Goal: Use online tool/utility: Utilize a website feature to perform a specific function

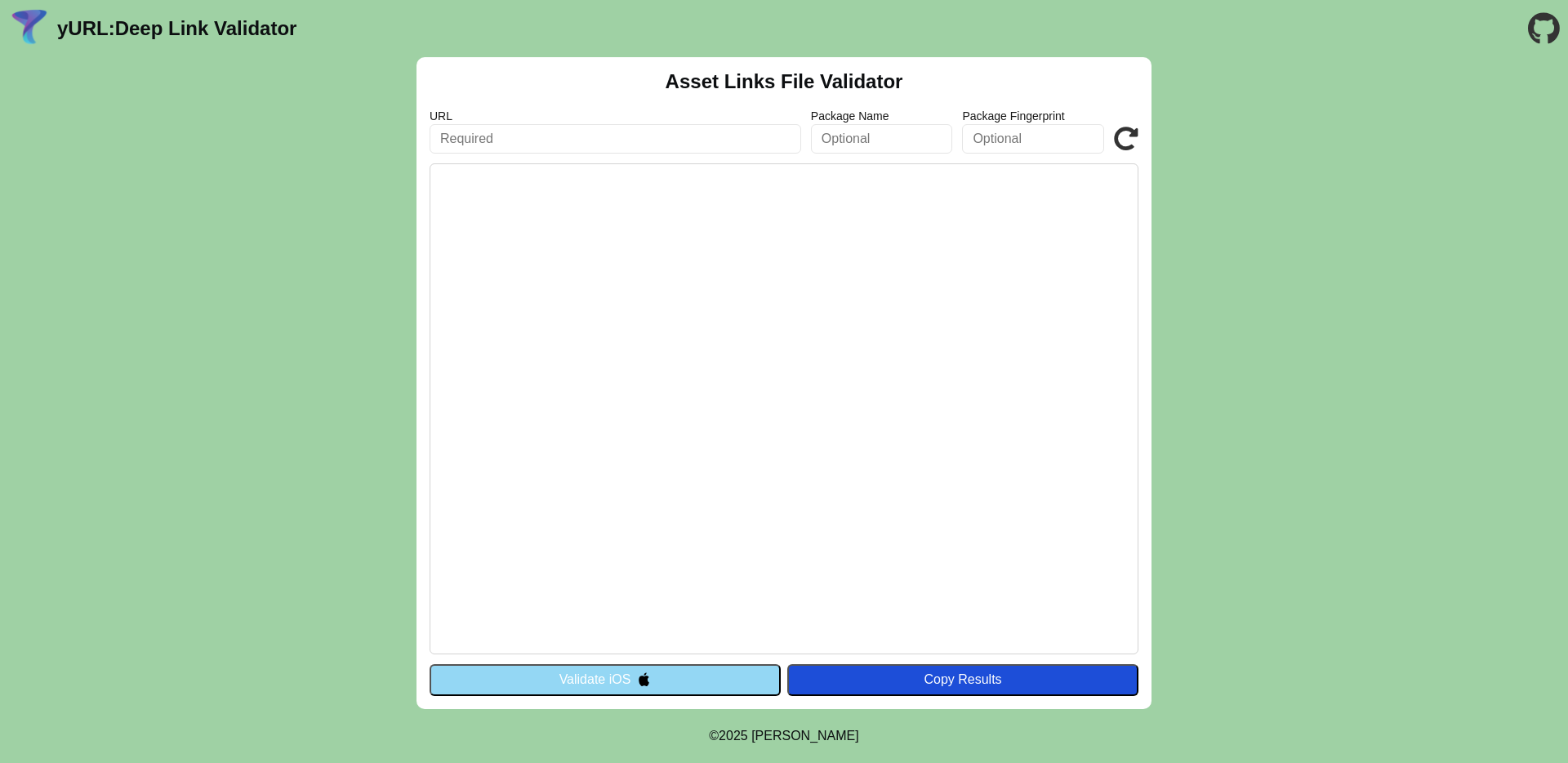
click at [714, 134] on input "text" at bounding box center [615, 138] width 371 height 29
type input "[URL][DOMAIN_NAME]"
click at [850, 582] on pre at bounding box center [783, 409] width 708 height 491
click at [687, 683] on button "Validate iOS" at bounding box center [605, 679] width 351 height 31
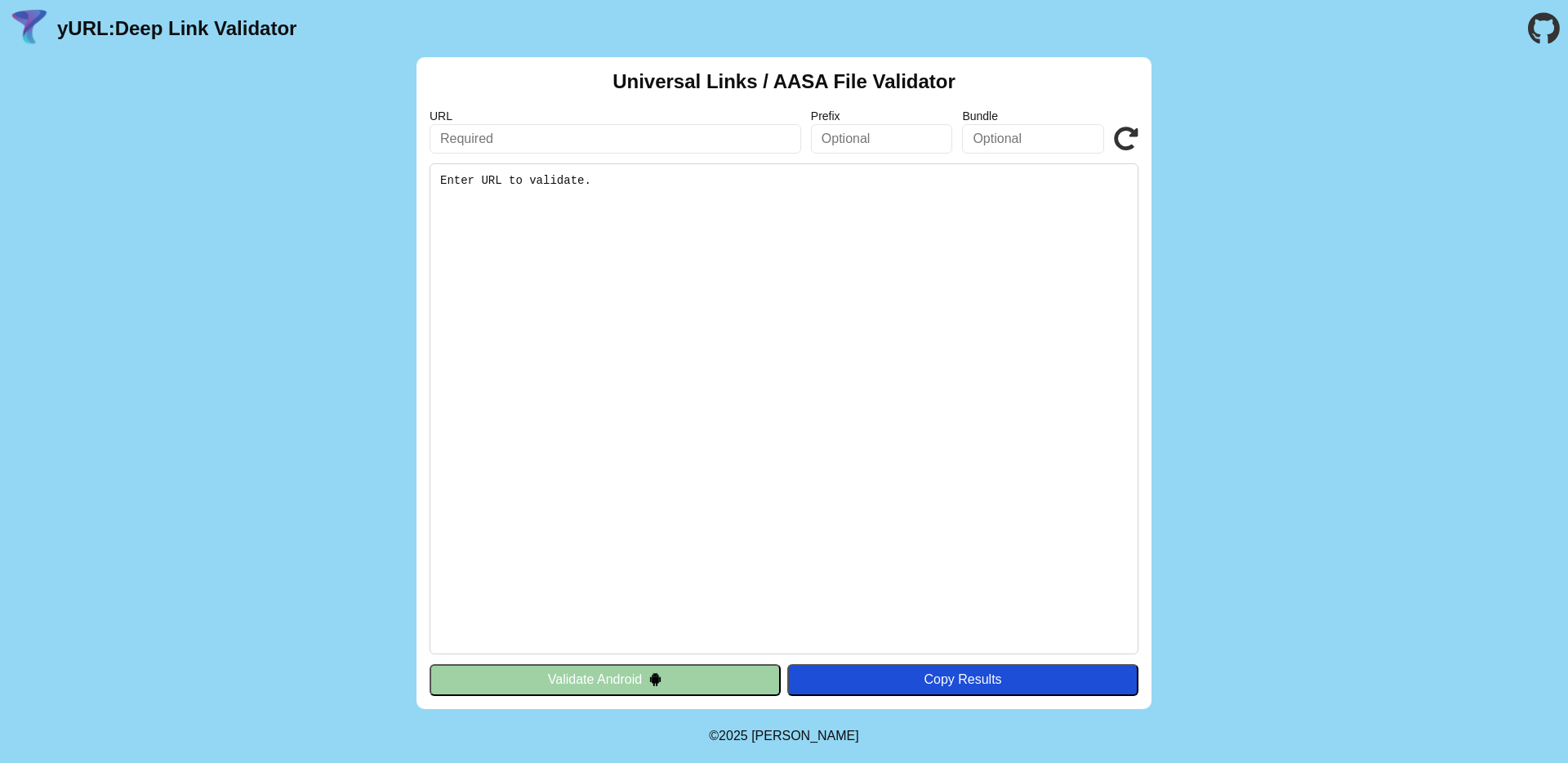
click at [622, 535] on pre "Enter URL to validate." at bounding box center [783, 409] width 708 height 491
click at [634, 685] on button "Validate Android" at bounding box center [605, 679] width 351 height 31
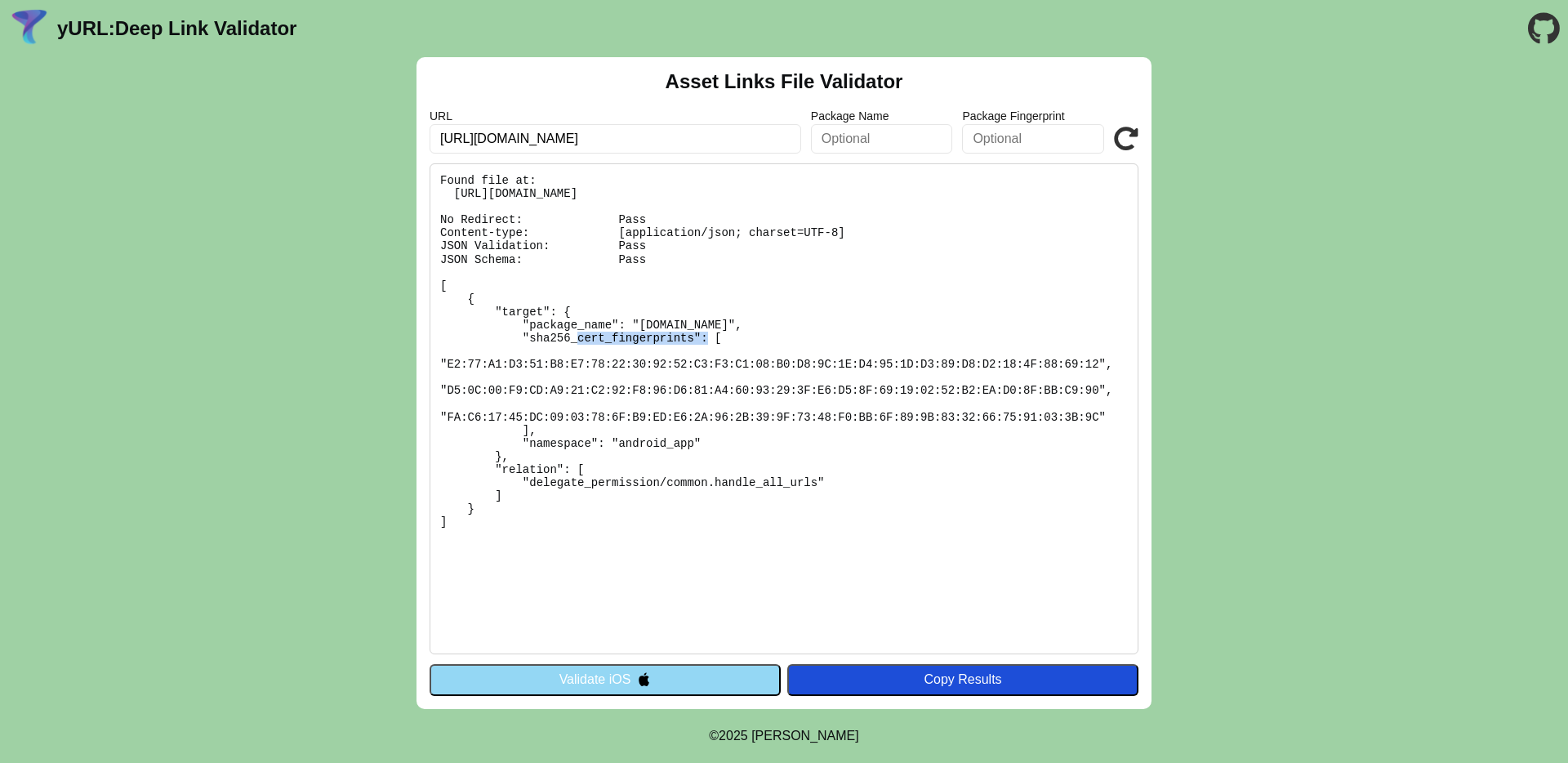
drag, startPoint x: 642, startPoint y: 327, endPoint x: 767, endPoint y: 330, distance: 125.0
click at [767, 330] on pre "Found file at: [URL][DOMAIN_NAME] No Redirect: Pass Content-type: [application/…" at bounding box center [783, 409] width 708 height 491
copy pre "[DOMAIN_NAME]"
click at [868, 144] on input "text" at bounding box center [882, 138] width 142 height 29
paste input "[DOMAIN_NAME]"
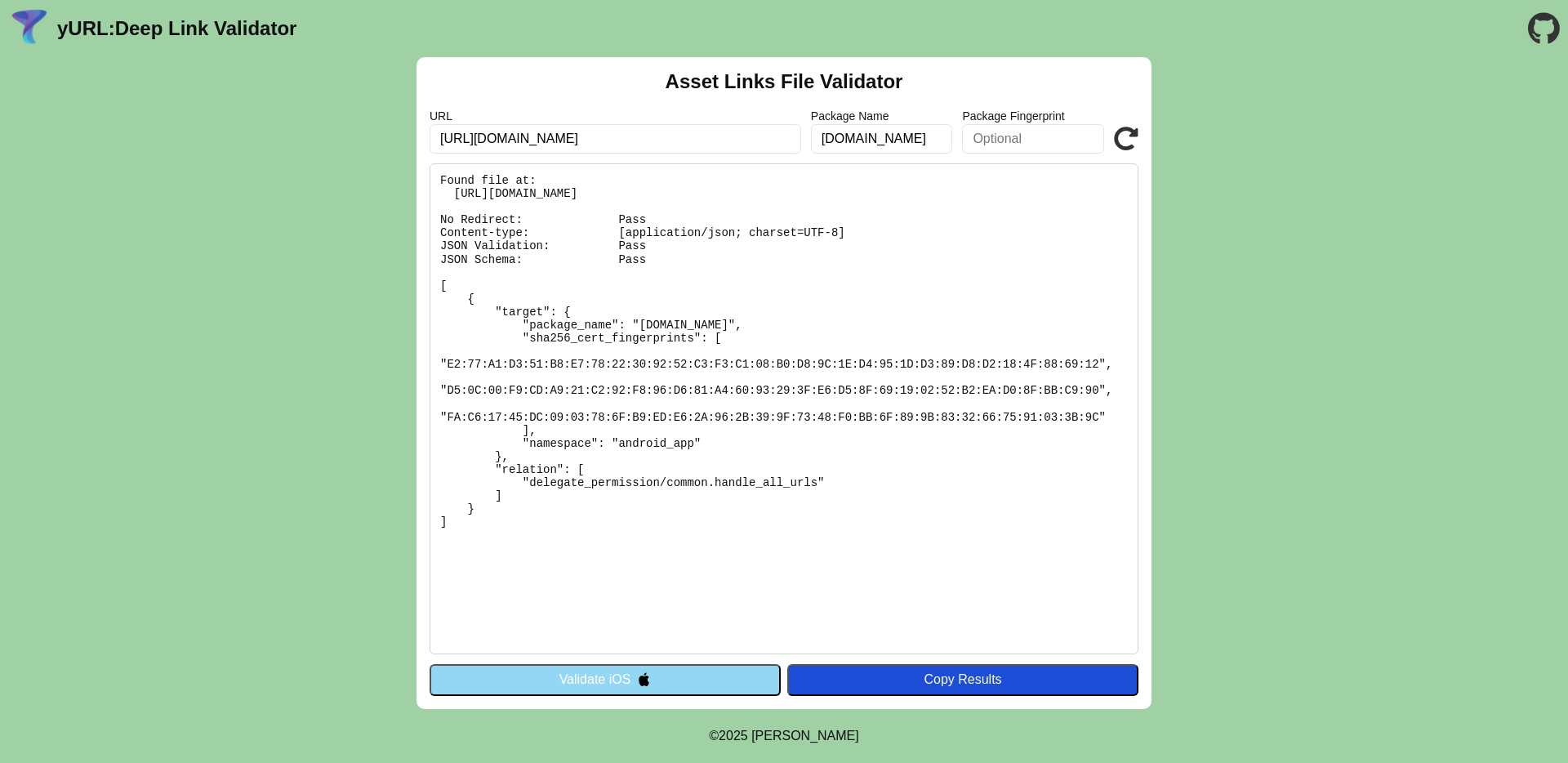
type input "[DOMAIN_NAME]"
click button "Validate" at bounding box center [0, 0] width 0 height 0
